Goal: Task Accomplishment & Management: Complete application form

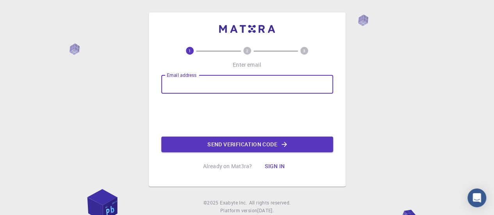
click at [206, 88] on input "Email address" at bounding box center [247, 84] width 172 height 19
type input "[EMAIL_ADDRESS][DOMAIN_NAME]"
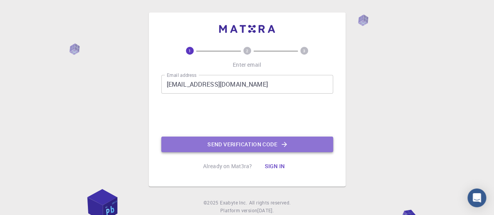
click at [252, 145] on button "Send verification code" at bounding box center [247, 145] width 172 height 16
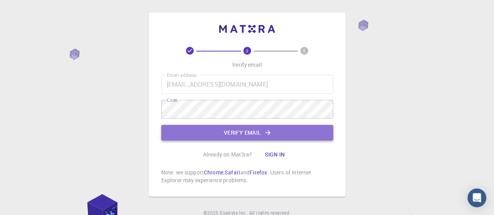
click at [196, 130] on button "Verify email" at bounding box center [247, 133] width 172 height 16
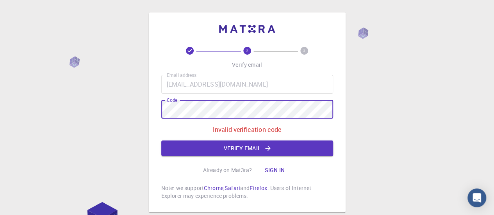
click at [112, 120] on div "2 3 Verify email Email address [EMAIL_ADDRESS][DOMAIN_NAME] Email address Code …" at bounding box center [247, 132] width 494 height 264
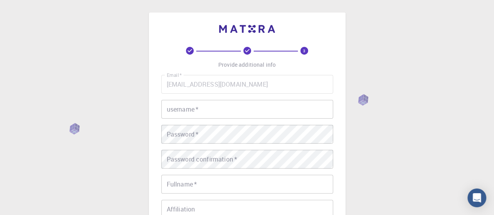
click at [185, 107] on input "username   *" at bounding box center [247, 109] width 172 height 19
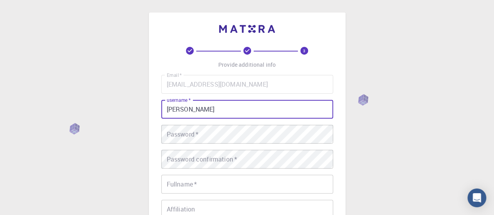
type input "[PERSON_NAME]"
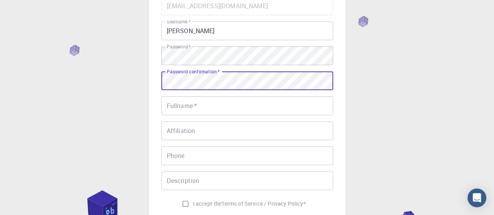
scroll to position [79, 0]
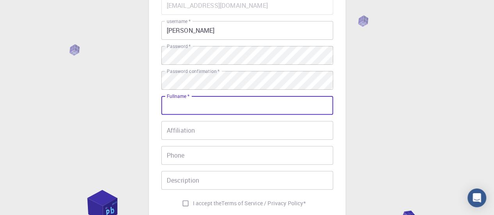
click at [204, 111] on input "Fullname   *" at bounding box center [247, 105] width 172 height 19
type input "[PERSON_NAME]"
type input "0793481594"
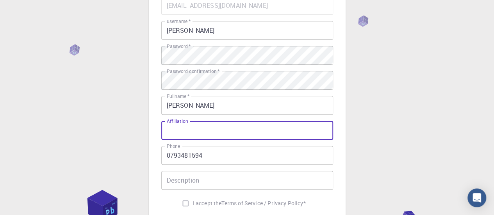
click at [198, 134] on input "Affiliation" at bounding box center [247, 130] width 172 height 19
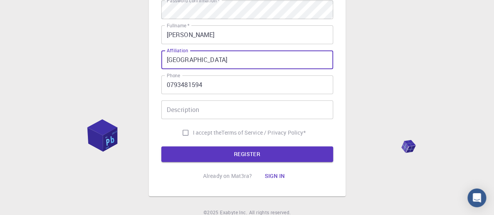
scroll to position [150, 0]
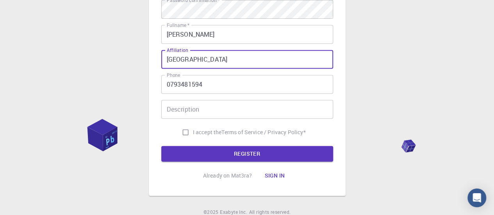
type input "[GEOGRAPHIC_DATA]"
click at [185, 134] on input "I accept the Terms of Service / Privacy Policy *" at bounding box center [185, 132] width 15 height 15
checkbox input "true"
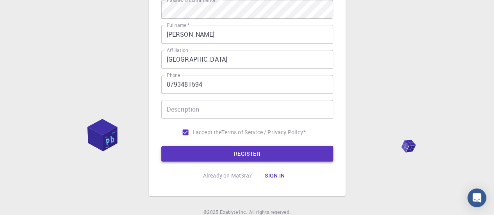
click at [209, 152] on button "REGISTER" at bounding box center [247, 154] width 172 height 16
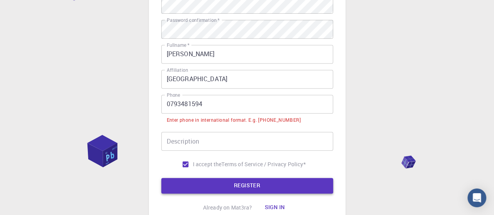
scroll to position [170, 0]
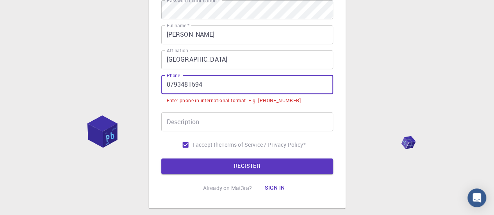
click at [168, 82] on input "0793481594" at bounding box center [247, 84] width 172 height 19
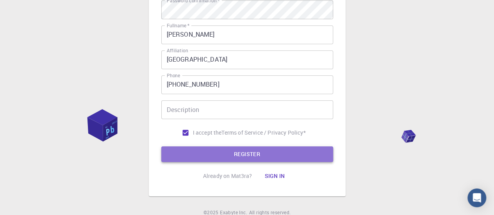
click at [260, 149] on button "REGISTER" at bounding box center [247, 154] width 172 height 16
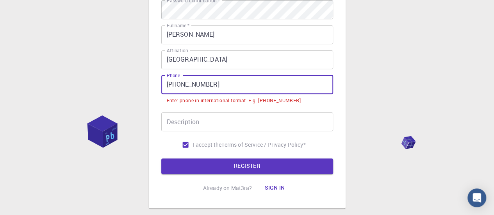
click at [179, 86] on input "[PHONE_NUMBER]" at bounding box center [247, 84] width 172 height 19
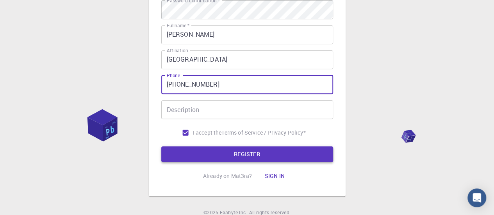
type input "[PHONE_NUMBER]"
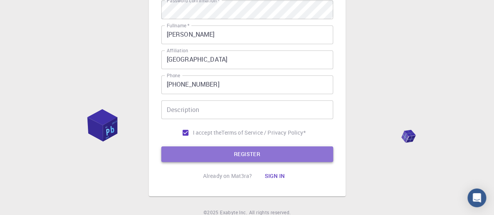
click at [217, 149] on button "REGISTER" at bounding box center [247, 154] width 172 height 16
drag, startPoint x: 217, startPoint y: 149, endPoint x: 215, endPoint y: 155, distance: 6.8
click at [215, 155] on button "REGISTER" at bounding box center [247, 154] width 172 height 16
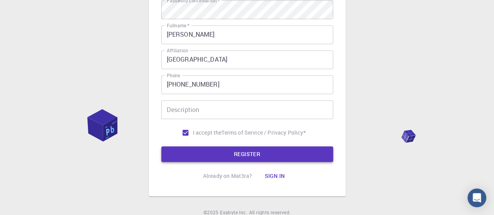
click at [215, 155] on button "REGISTER" at bounding box center [247, 154] width 172 height 16
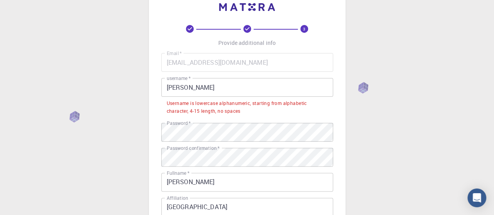
scroll to position [22, 0]
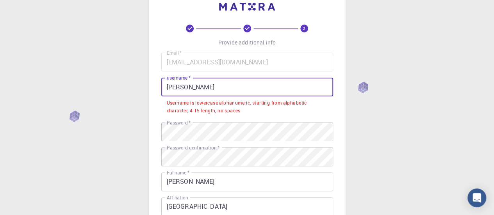
click at [171, 86] on input "[PERSON_NAME]" at bounding box center [247, 87] width 172 height 19
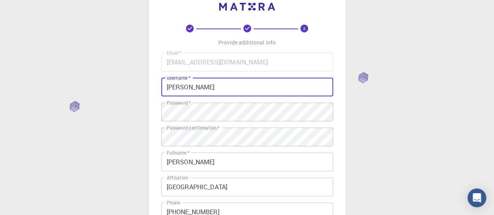
scroll to position [183, 0]
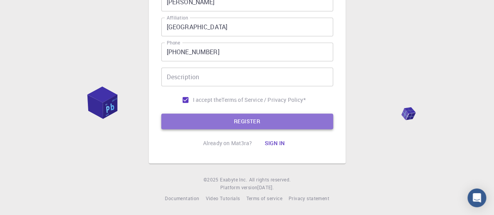
click at [221, 126] on button "REGISTER" at bounding box center [247, 122] width 172 height 16
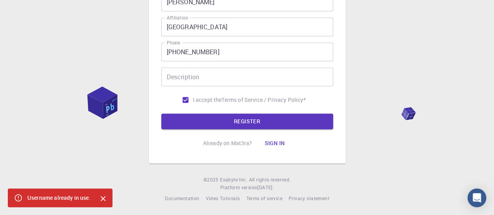
scroll to position [0, 0]
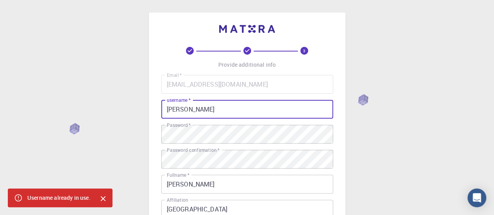
click at [201, 114] on input "[PERSON_NAME]" at bounding box center [247, 109] width 172 height 19
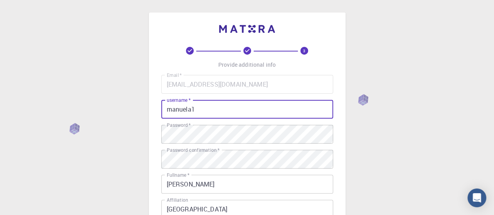
scroll to position [183, 0]
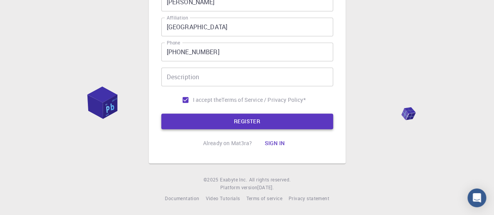
type input "manuela1"
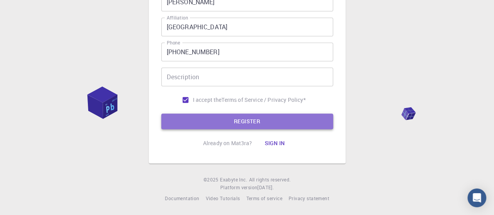
click at [247, 118] on button "REGISTER" at bounding box center [247, 122] width 172 height 16
